Goal: Transaction & Acquisition: Register for event/course

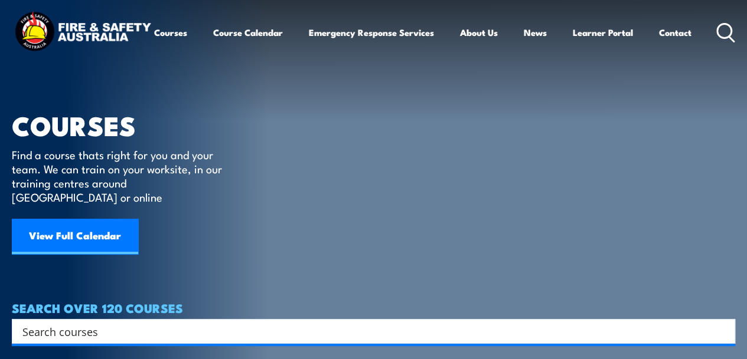
click at [94, 219] on link "View Full Calendar" at bounding box center [75, 236] width 126 height 35
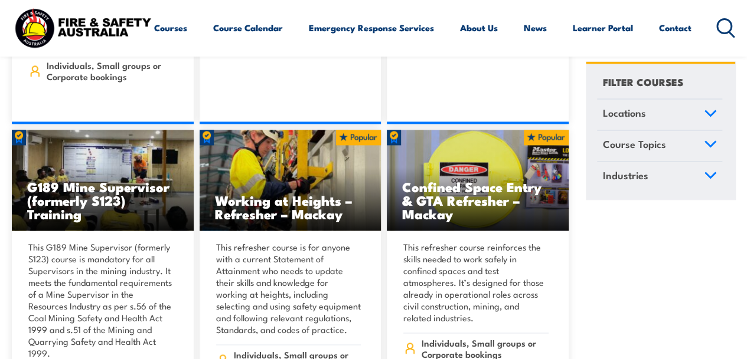
scroll to position [662, 0]
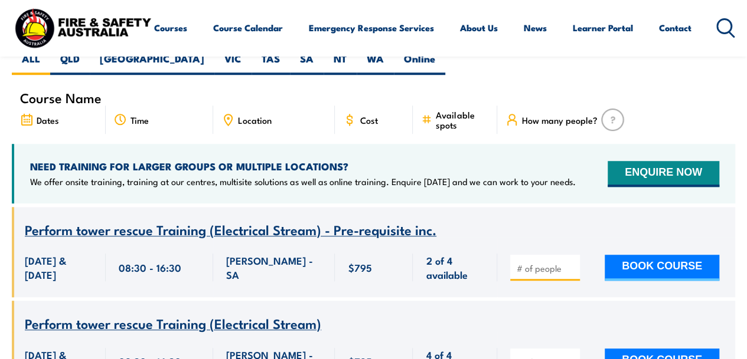
scroll to position [413, 0]
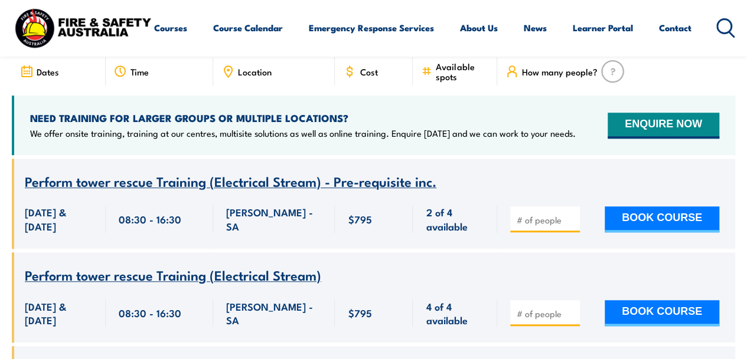
click at [544, 212] on span at bounding box center [544, 219] width 61 height 14
type input "1"
click at [568, 214] on input "1" at bounding box center [545, 220] width 59 height 12
click at [637, 207] on button "BOOK COURSE" at bounding box center [661, 220] width 115 height 26
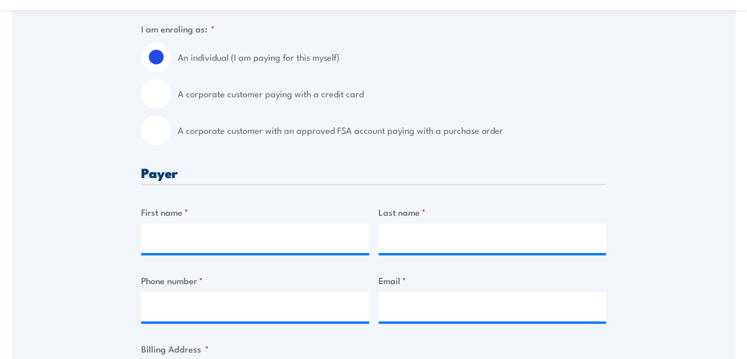
scroll to position [295, 0]
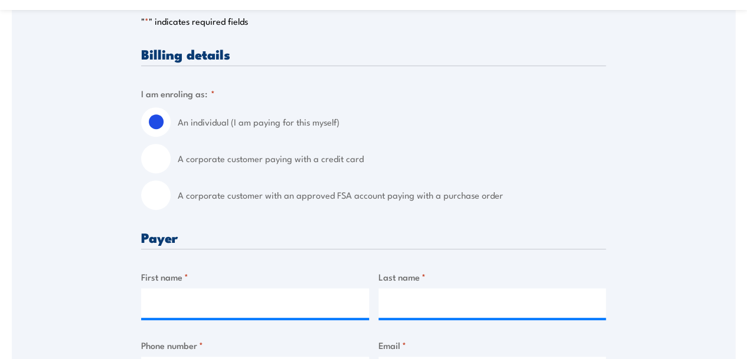
click at [157, 202] on input "A corporate customer with an approved FSA account paying with a purchase order" at bounding box center [156, 196] width 30 height 30
radio input "true"
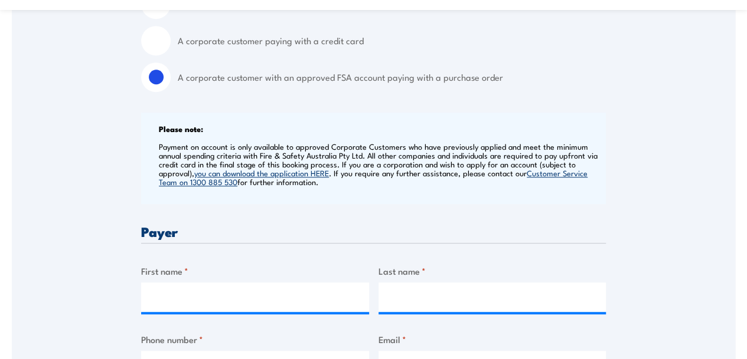
scroll to position [531, 0]
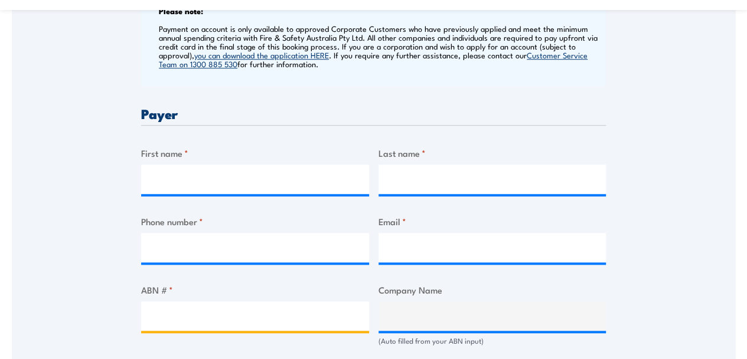
drag, startPoint x: 229, startPoint y: 309, endPoint x: 235, endPoint y: 306, distance: 6.6
click at [231, 308] on input "ABN # *" at bounding box center [255, 317] width 228 height 30
type input "89066902547"
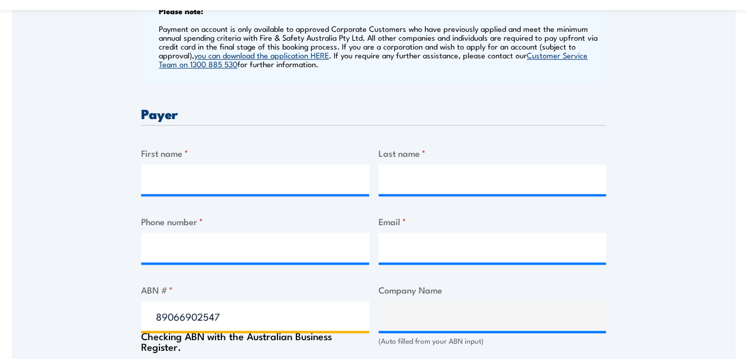
type input "SOUTH EAST WATER CORPORATION"
radio input "true"
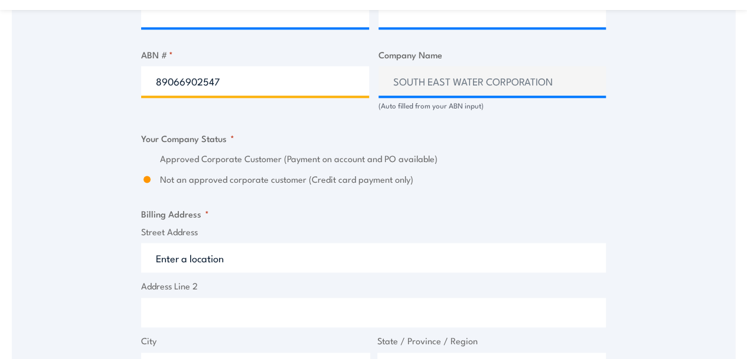
scroll to position [767, 0]
type input "89066902547"
